Goal: Find specific page/section: Find specific page/section

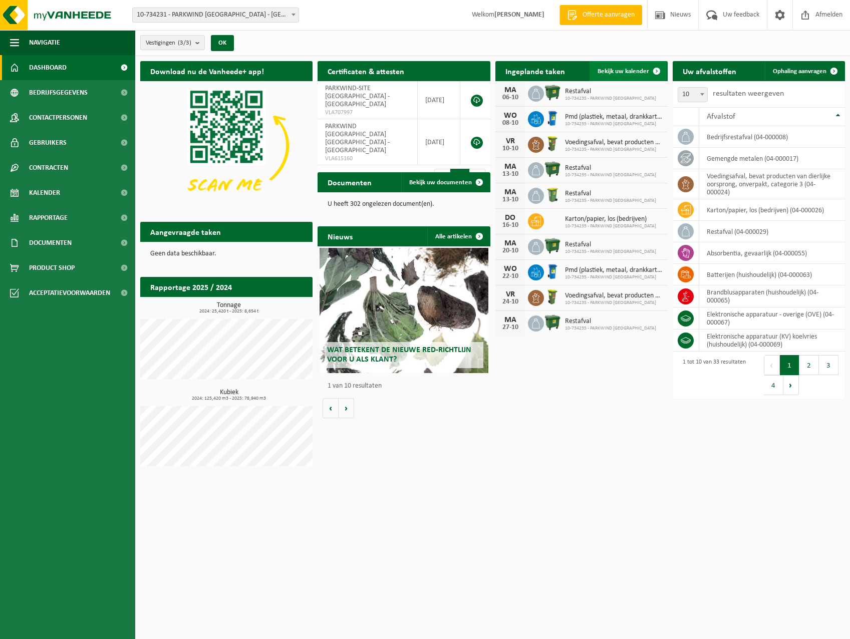
click at [655, 70] on span at bounding box center [657, 71] width 20 height 20
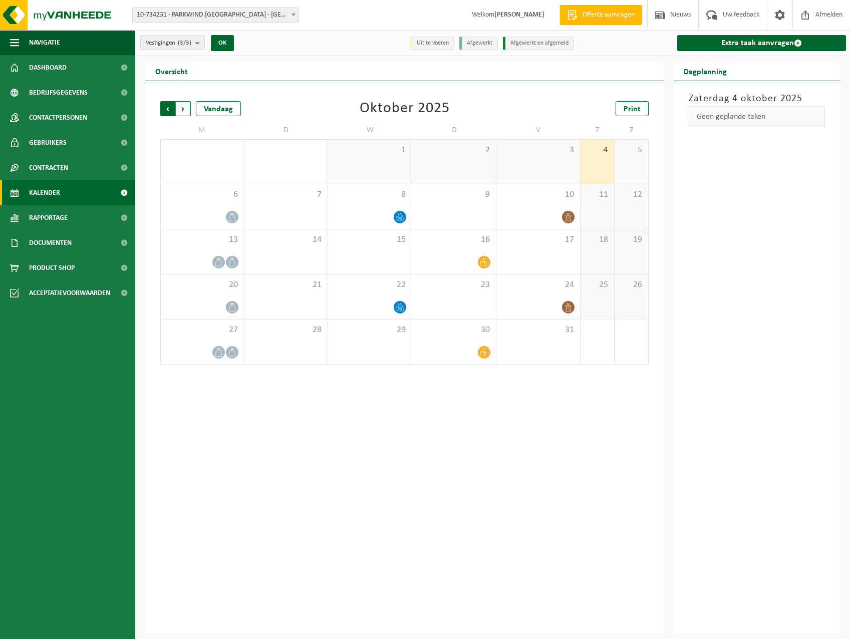
click at [186, 104] on span "Volgende" at bounding box center [183, 108] width 15 height 15
click at [167, 110] on span "Vorige" at bounding box center [167, 108] width 15 height 15
